Goal: Task Accomplishment & Management: Manage account settings

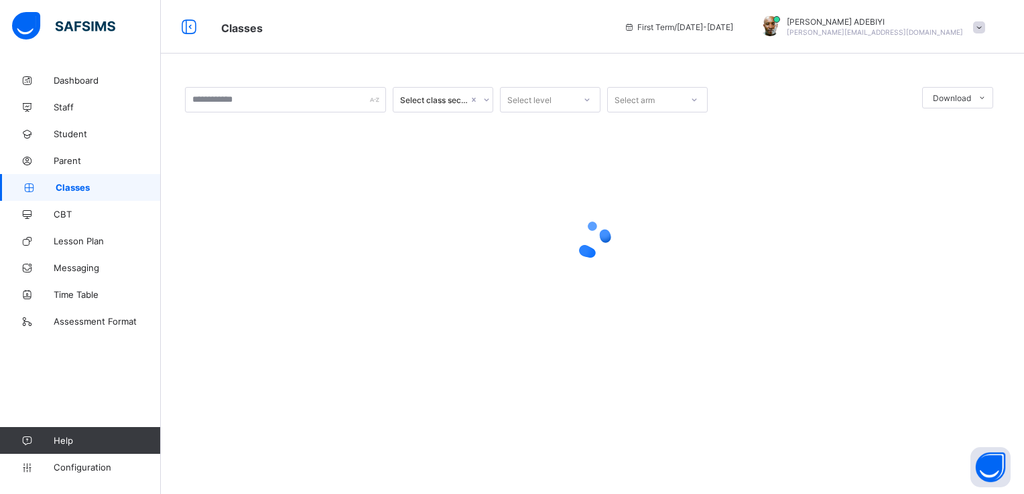
drag, startPoint x: 1019, startPoint y: 52, endPoint x: 1023, endPoint y: 308, distance: 255.3
click at [1013, 308] on html "Classes First Term / [DATE]-[DATE] [PERSON_NAME] [PERSON_NAME][EMAIL_ADDRESS][D…" at bounding box center [512, 247] width 1024 height 494
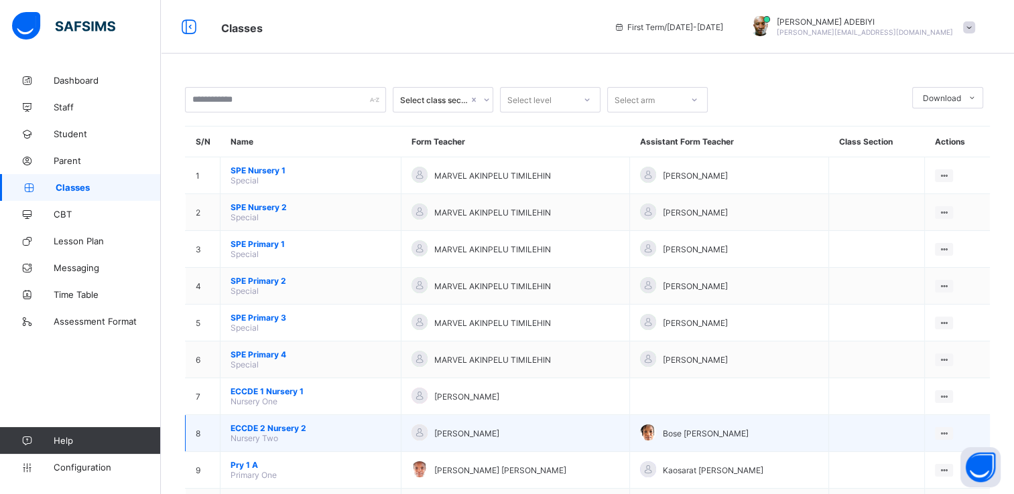
click at [253, 428] on span "ECCDE 2 Nursery 2" at bounding box center [310, 428] width 160 height 10
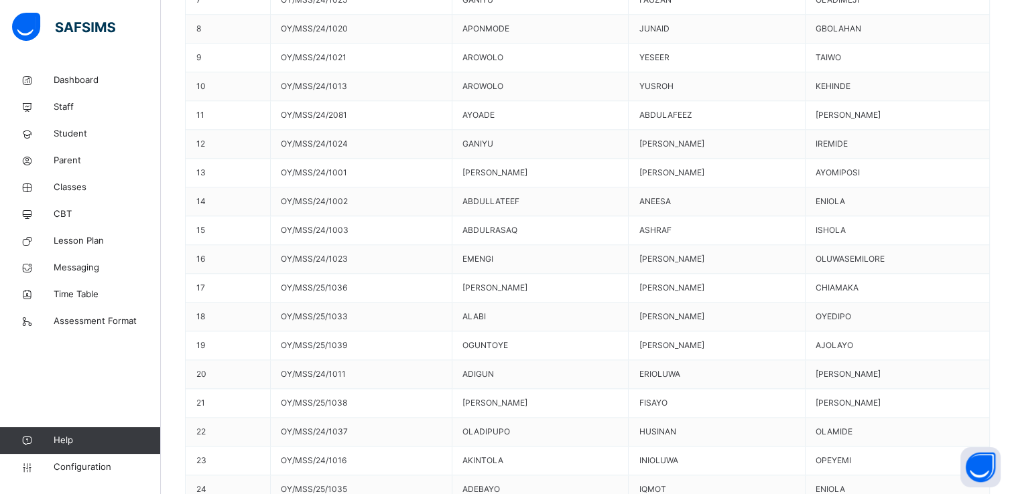
scroll to position [1494, 0]
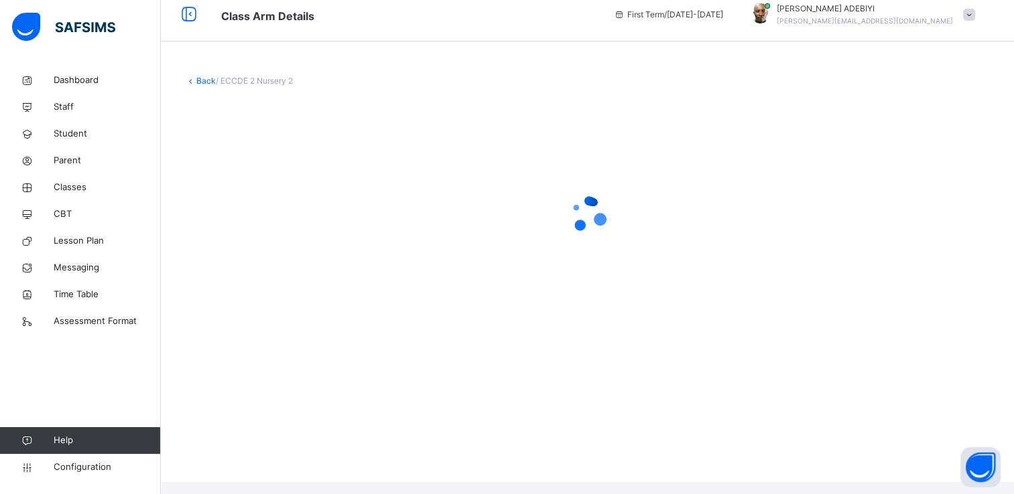
scroll to position [0, 0]
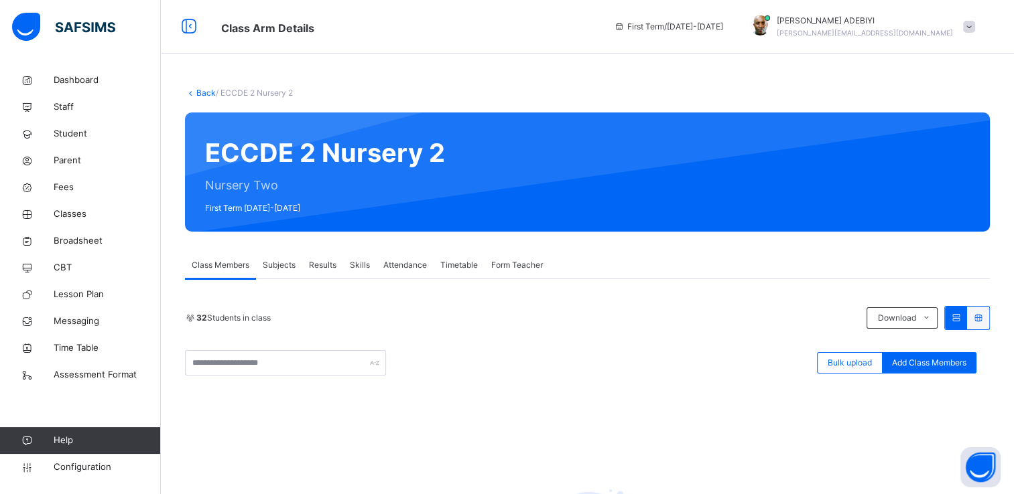
click at [560, 101] on div "Back / ECCDE 2 Nursery 2 ECCDE 2 Nursery 2 Nursery Two First Term [DATE]-[DATE]…" at bounding box center [587, 372] width 853 height 611
click at [582, 88] on div "Back / ECCDE 2 Nursery 2" at bounding box center [587, 93] width 805 height 12
click at [541, 68] on div "Back / ECCDE 2 Nursery 2 ECCDE 2 Nursery 2 Nursery Two First Term 2025-2026 Cla…" at bounding box center [587, 372] width 853 height 611
click at [486, 82] on div "Back / ECCDE 2 Nursery 2 ECCDE 2 Nursery 2 Nursery Two First Term 2025-2026 Cla…" at bounding box center [587, 372] width 853 height 611
click at [414, 78] on div "Back / ECCDE 2 Nursery 2 ECCDE 2 Nursery 2 Nursery Two First Term 2025-2026 Cla…" at bounding box center [587, 372] width 853 height 611
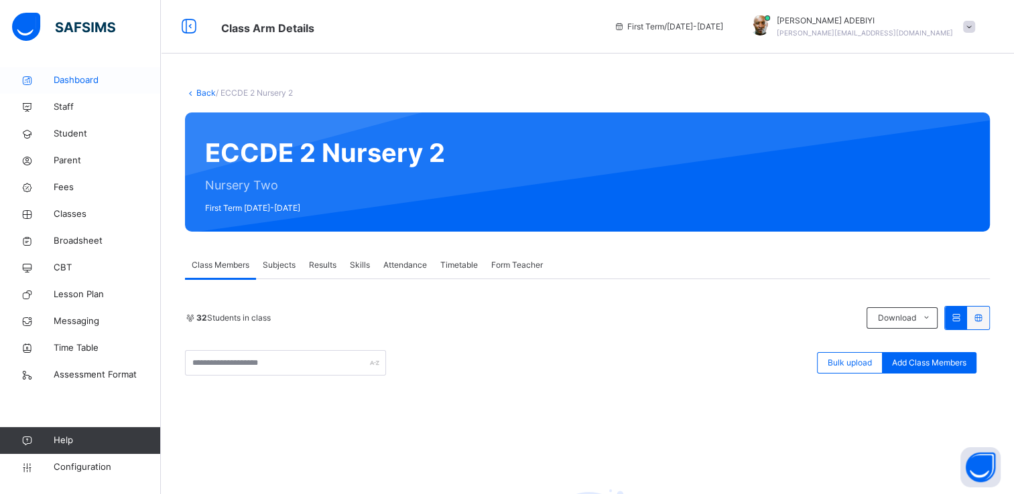
click at [92, 78] on span "Dashboard" at bounding box center [107, 80] width 107 height 13
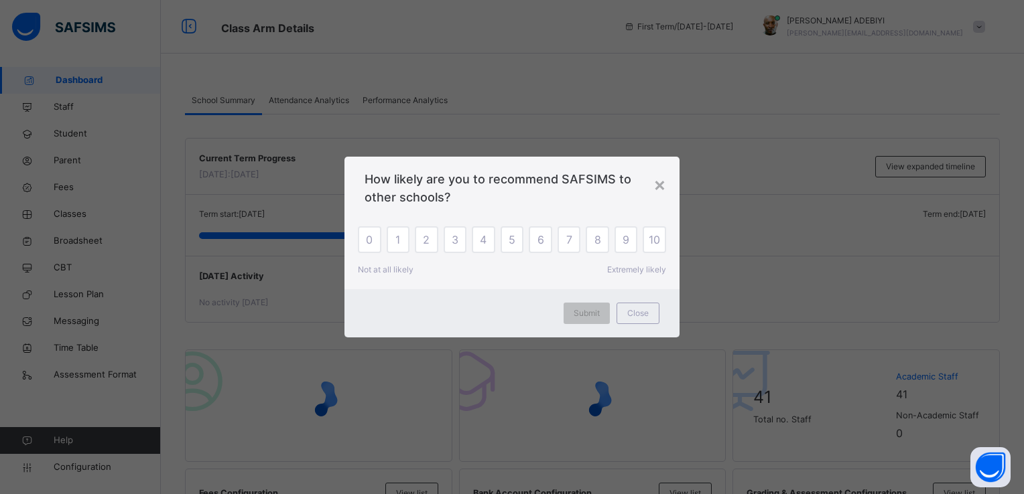
click at [874, 118] on div "× How likely are you to recommend SAFSIMS to other schools? 0 1 2 3 4 5 6 7 8 9…" at bounding box center [512, 247] width 1024 height 494
click at [647, 313] on span "Close" at bounding box center [637, 314] width 21 height 12
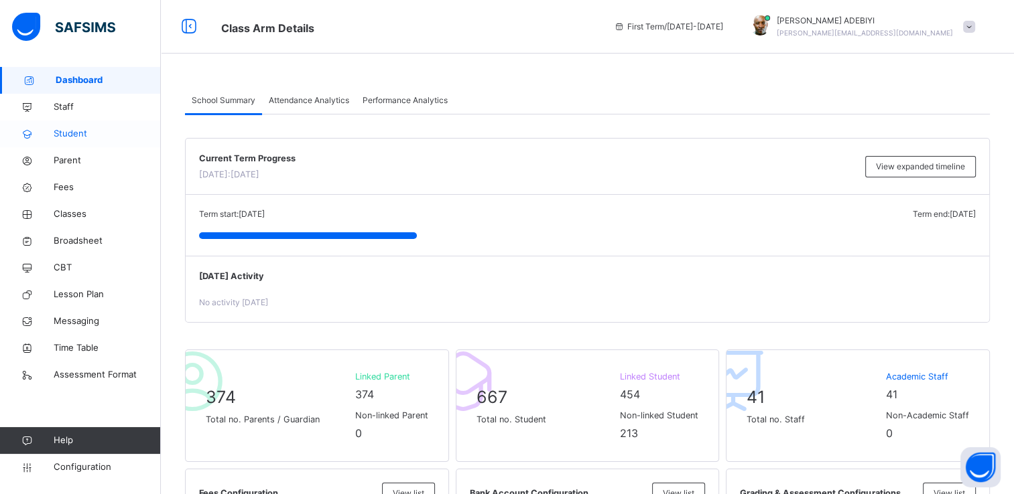
click at [75, 133] on span "Student" at bounding box center [107, 133] width 107 height 13
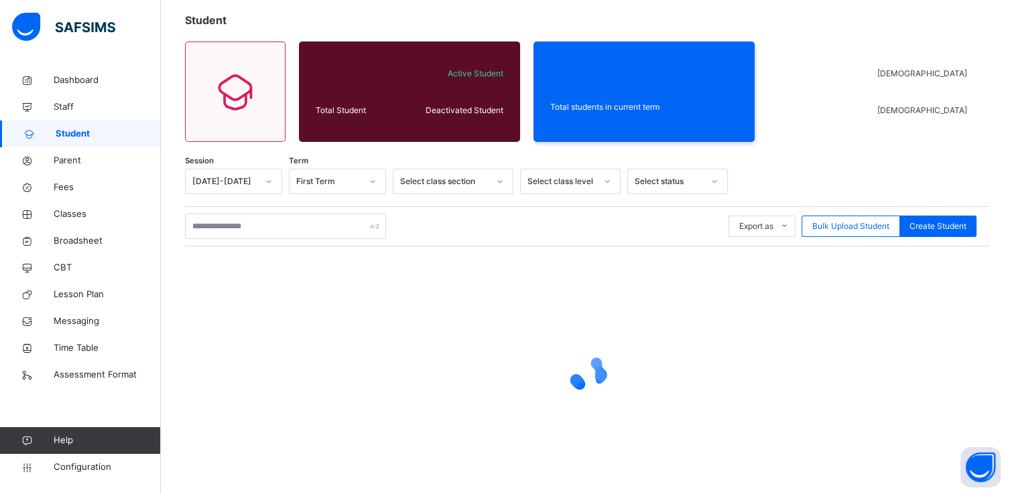
scroll to position [101, 0]
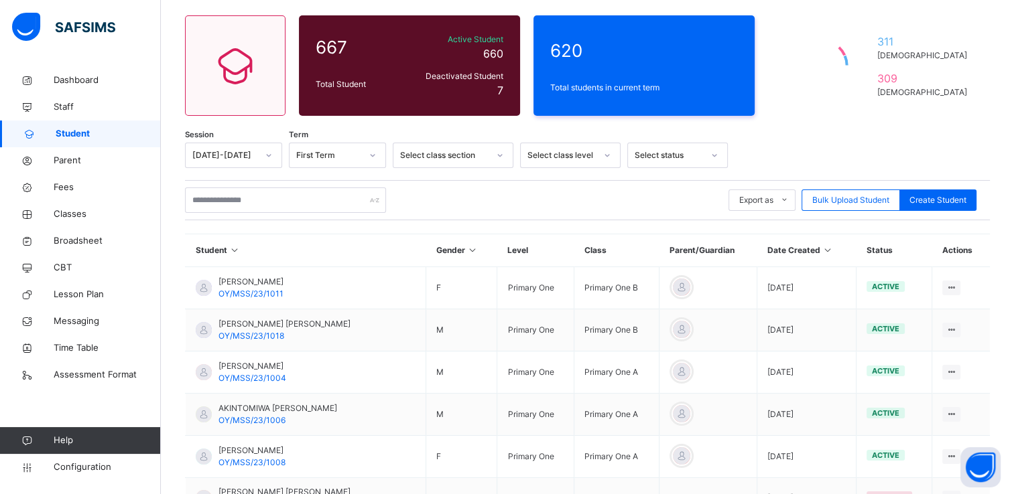
click at [758, 127] on div "Student 667 Total Student Active Student 660 Deactivated Student 7 620 Total st…" at bounding box center [587, 367] width 853 height 803
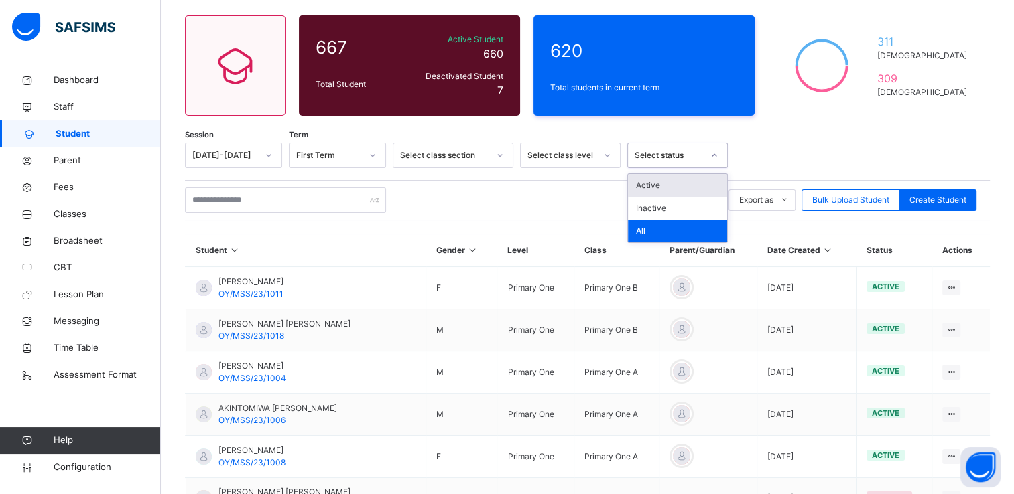
click at [713, 160] on icon at bounding box center [714, 155] width 8 height 13
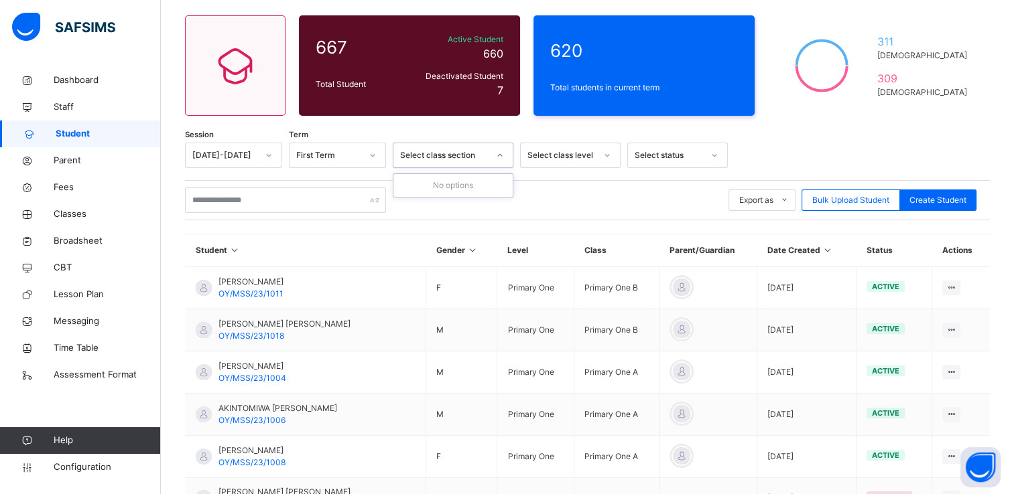
click at [504, 160] on icon at bounding box center [500, 155] width 8 height 13
click at [504, 160] on div at bounding box center [499, 155] width 23 height 21
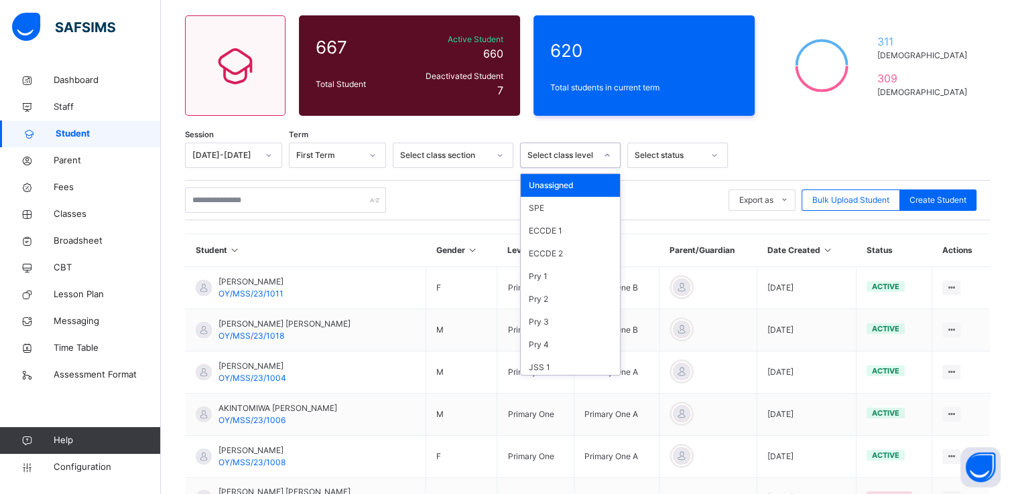
click at [606, 162] on div at bounding box center [607, 155] width 23 height 21
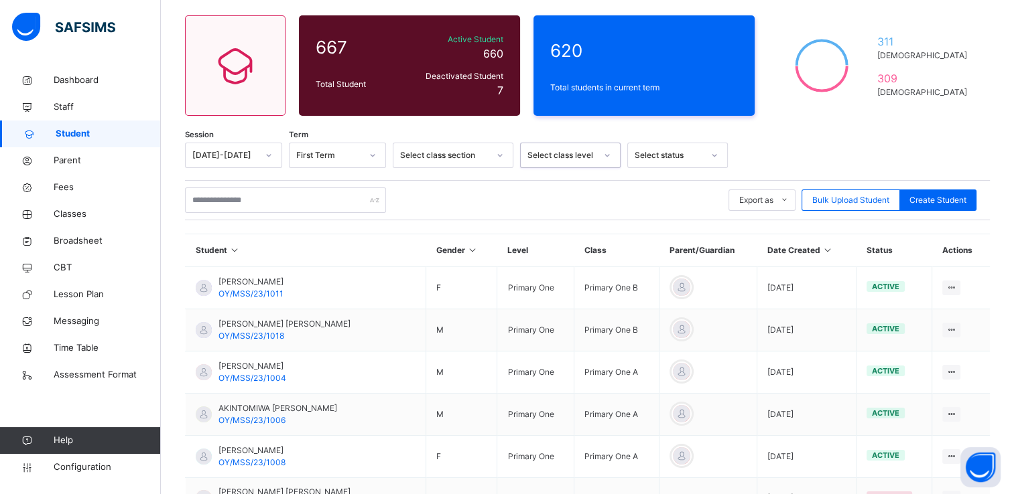
click at [606, 162] on icon at bounding box center [607, 155] width 8 height 13
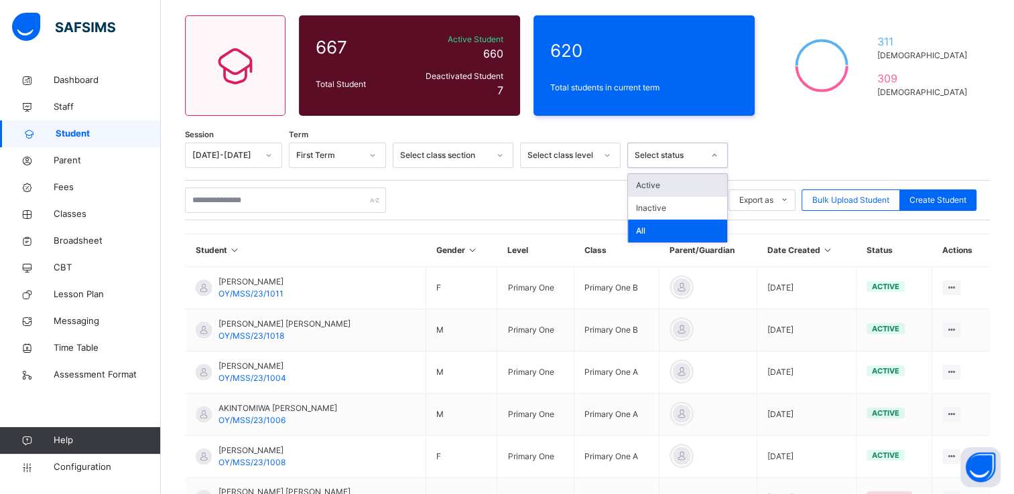
click at [711, 154] on icon at bounding box center [714, 155] width 8 height 13
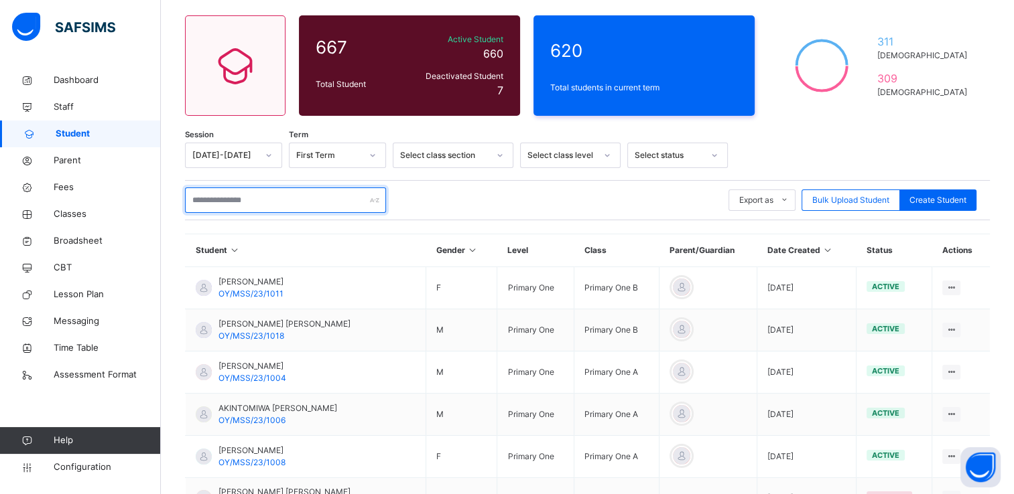
click at [267, 200] on input "text" at bounding box center [285, 200] width 201 height 25
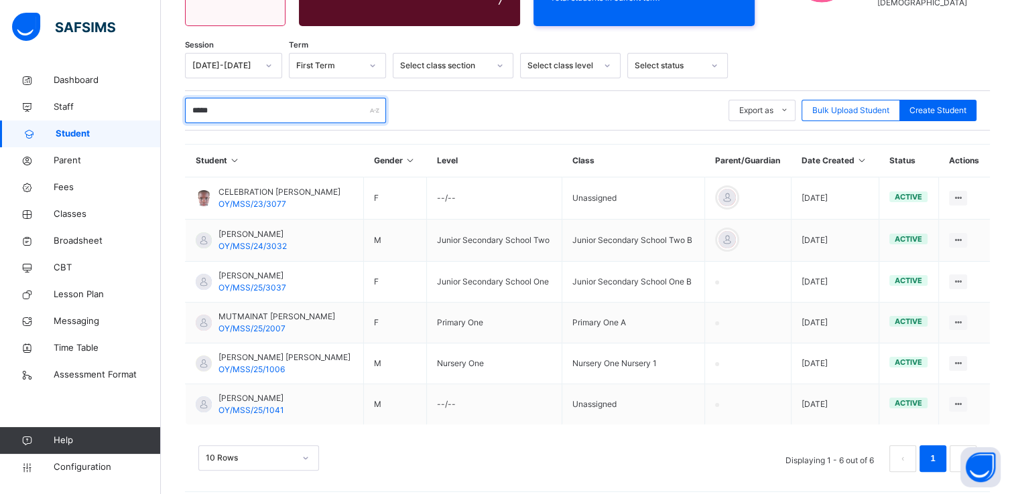
scroll to position [201, 0]
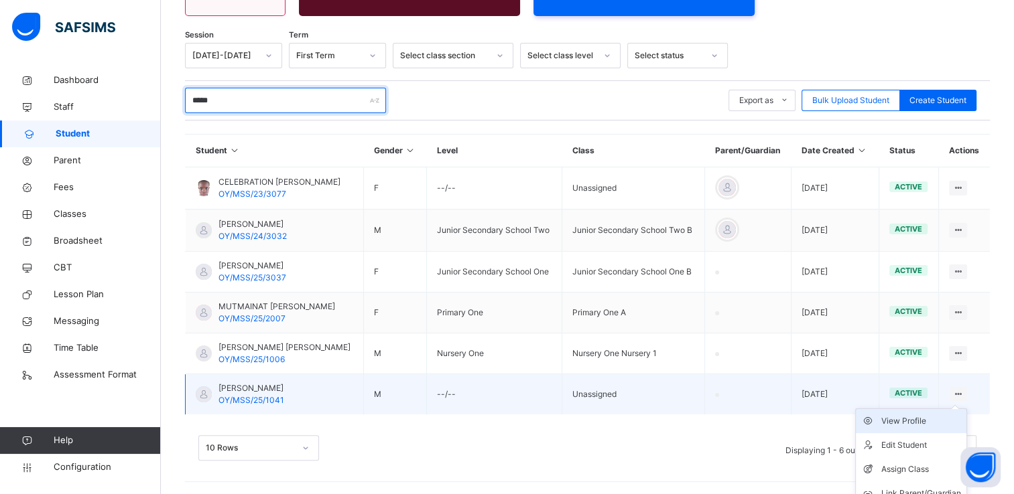
type input "*****"
click at [923, 419] on div "View Profile" at bounding box center [921, 421] width 80 height 13
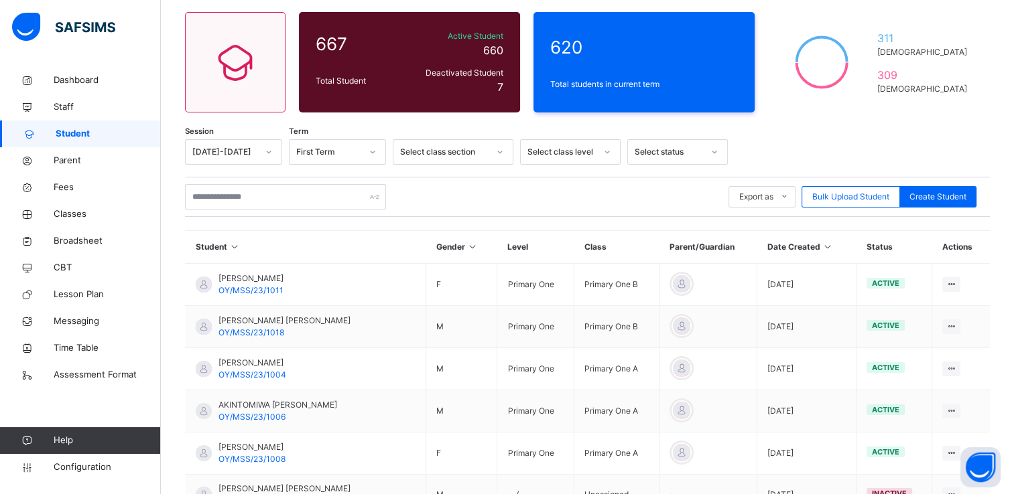
scroll to position [100, 0]
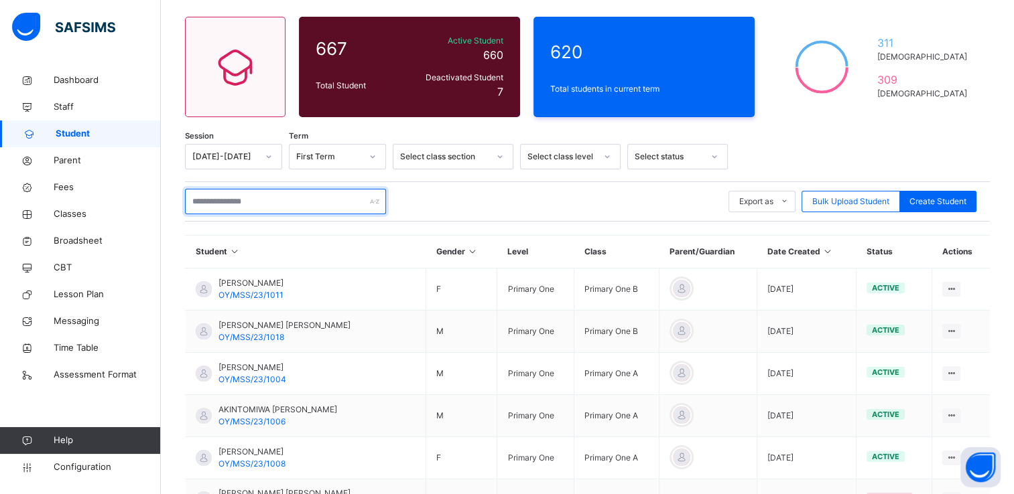
click at [281, 206] on input "text" at bounding box center [285, 201] width 201 height 25
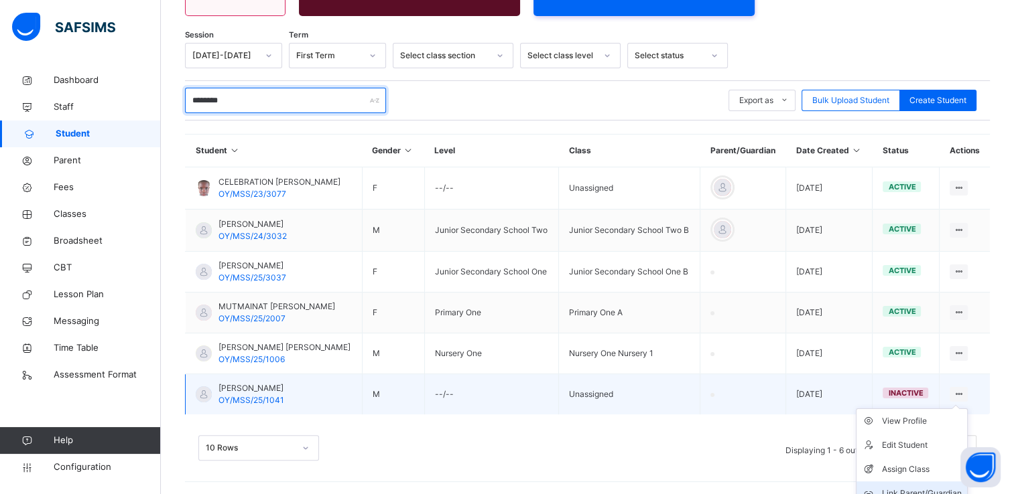
scroll to position [101, 0]
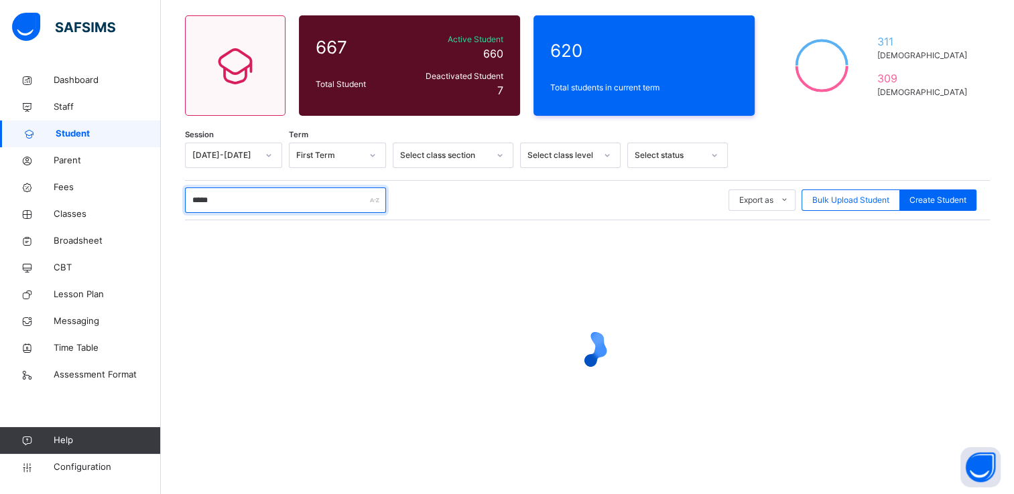
type input "*****"
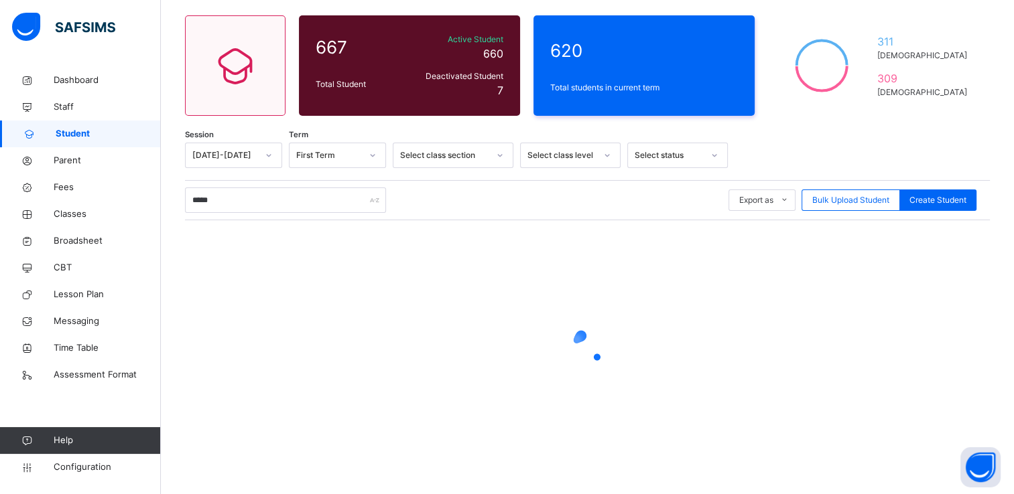
click at [488, 280] on div at bounding box center [587, 347] width 805 height 255
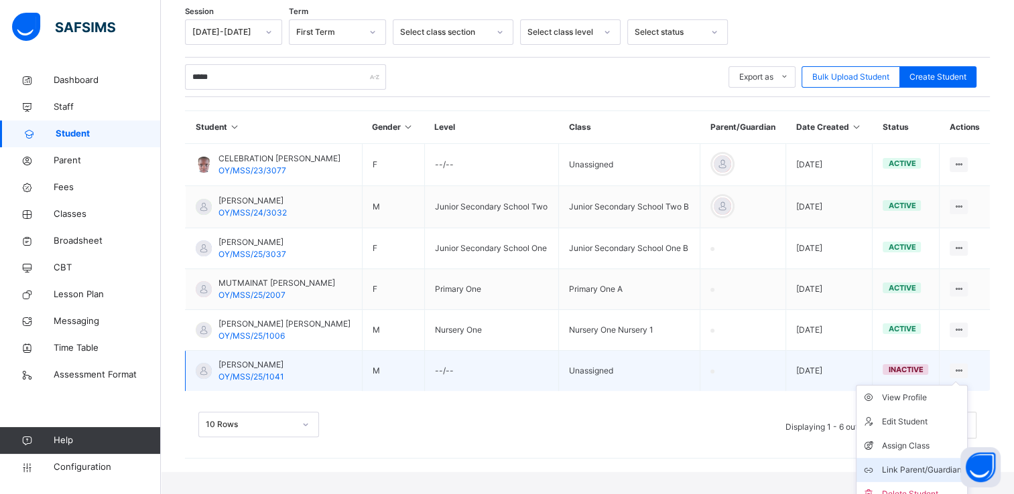
scroll to position [228, 0]
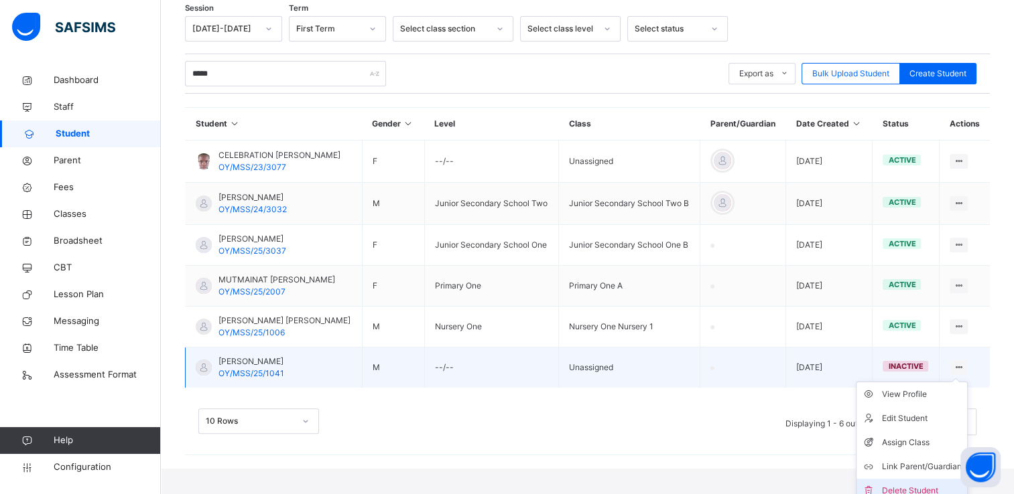
click at [901, 484] on div "Delete Student" at bounding box center [922, 490] width 80 height 13
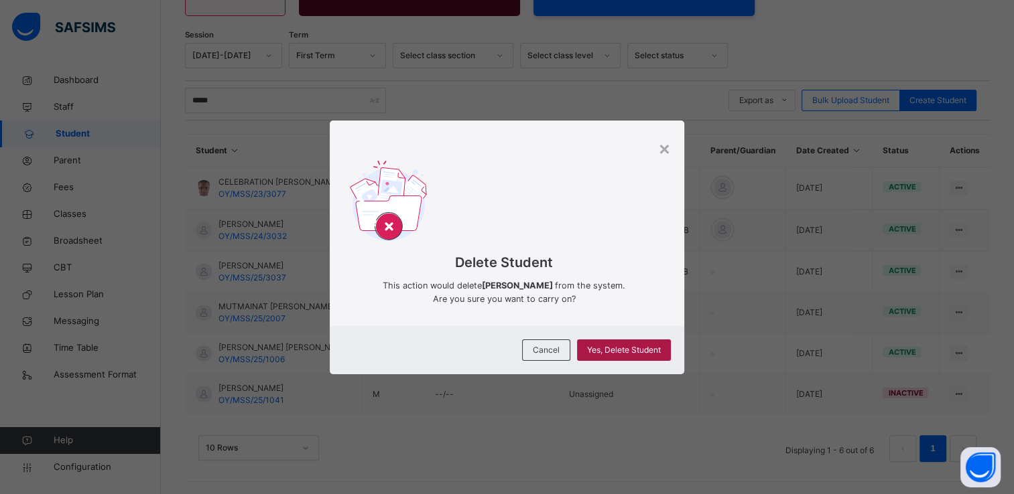
click at [641, 350] on span "Yes, Delete Student" at bounding box center [624, 350] width 74 height 12
click at [638, 348] on span "Yes, Delete Student" at bounding box center [624, 350] width 74 height 12
click at [649, 348] on span "Yes, Delete Student" at bounding box center [624, 350] width 74 height 12
click at [618, 349] on span "Yes, Delete Student" at bounding box center [624, 350] width 74 height 12
click at [633, 348] on span "Yes, Delete Student" at bounding box center [624, 350] width 74 height 12
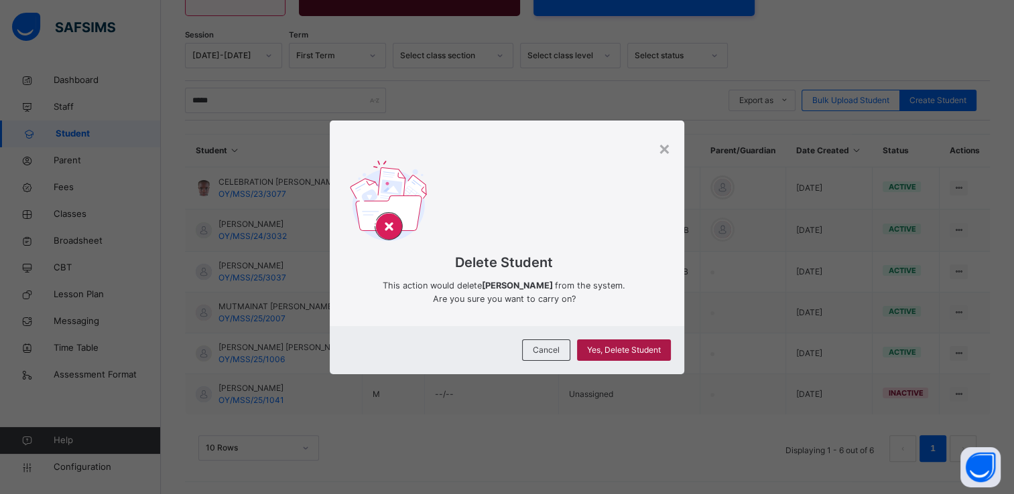
click at [633, 348] on span "Yes, Delete Student" at bounding box center [624, 350] width 74 height 12
click at [594, 348] on span "Yes, Delete Student" at bounding box center [624, 350] width 74 height 12
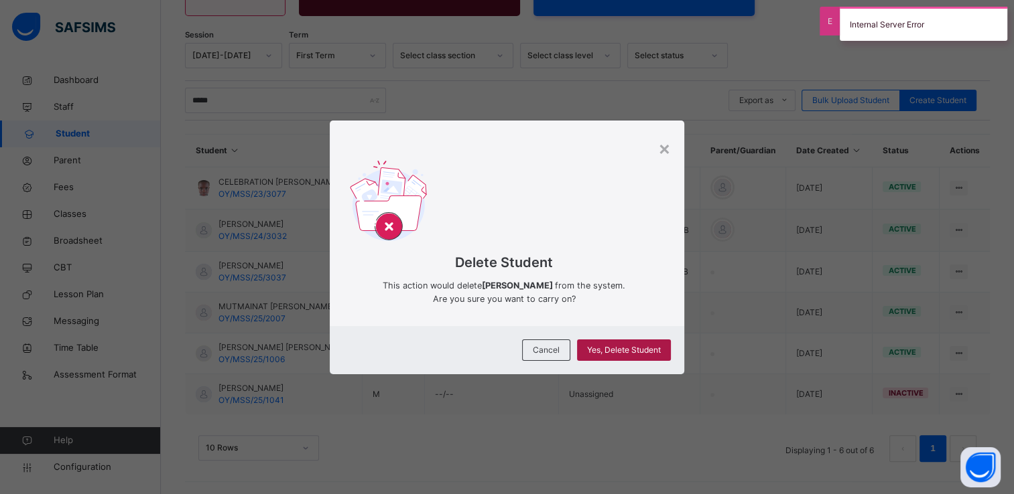
click at [646, 346] on span "Yes, Delete Student" at bounding box center [624, 350] width 74 height 12
